Goal: Browse casually

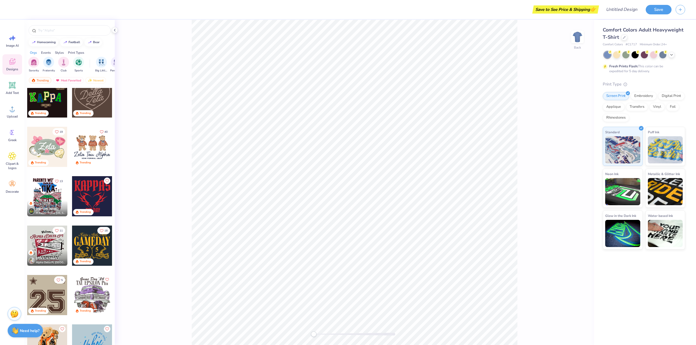
scroll to position [272, 0]
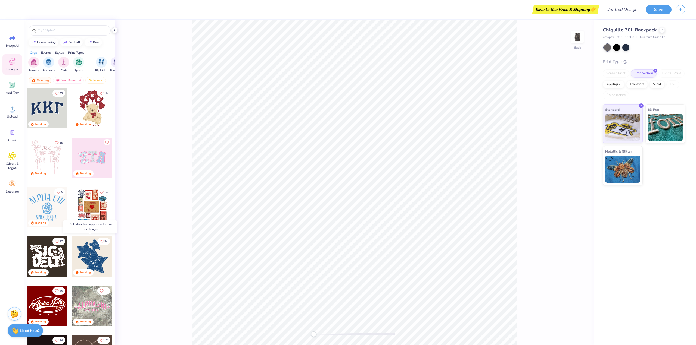
click at [86, 259] on div at bounding box center [92, 257] width 40 height 40
